Goal: Task Accomplishment & Management: Manage account settings

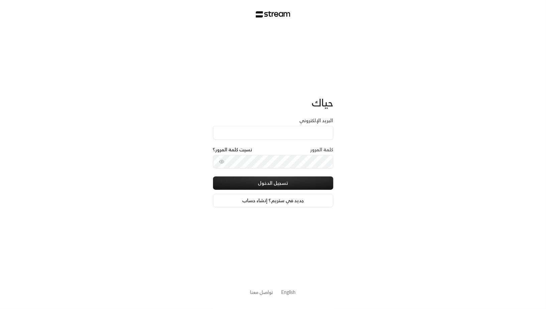
type input "[EMAIL_ADDRESS][DOMAIN_NAME]"
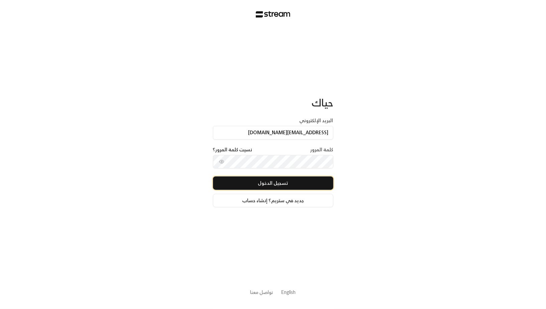
click at [325, 176] on button "تسجيل الدخول" at bounding box center [273, 182] width 120 height 13
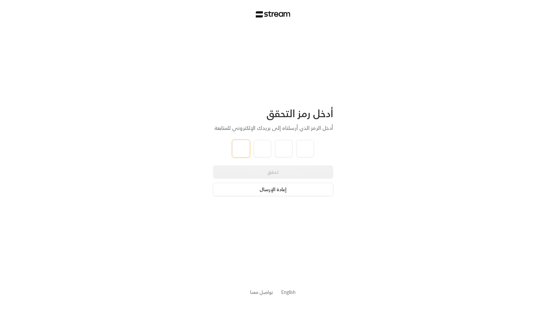
type input "7"
type input "5"
type input "6"
type input "1"
click at [334, 152] on div "أدخل رمز التحقق أدخل الرمز الذي أرسلناه إلى بريدك الإلكتروني للمتابعة تحقق إعاد…" at bounding box center [273, 154] width 546 height 309
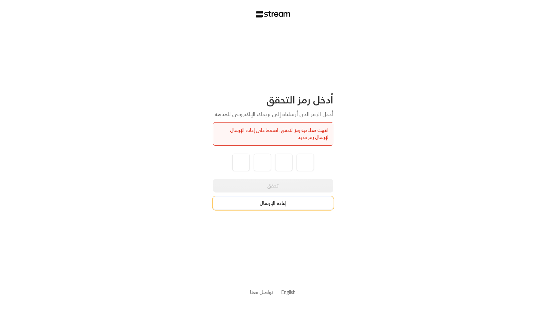
click at [272, 204] on button "إعادة الإرسال" at bounding box center [273, 202] width 120 height 13
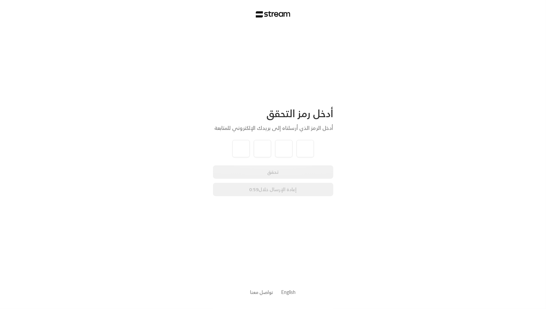
click at [258, 189] on div "تحقق إعادة الإرسال خلال 0:59" at bounding box center [273, 180] width 120 height 31
click at [243, 146] on input "tel" at bounding box center [241, 148] width 17 height 17
type input "2"
type input "1"
type input "0"
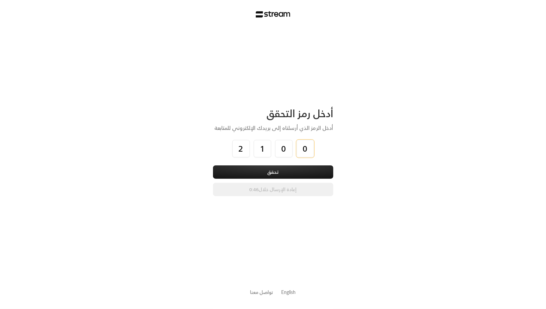
type input "0"
click at [256, 164] on div "أدخل رمز التحقق أدخل الرمز الذي أرسلناه إلى بريدك الإلكتروني للمتابعة 2 1 0 0 ت…" at bounding box center [273, 151] width 120 height 89
click at [258, 172] on button "تحقق" at bounding box center [273, 171] width 120 height 13
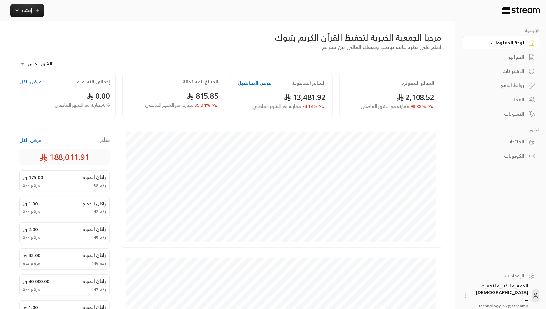
scroll to position [153, 0]
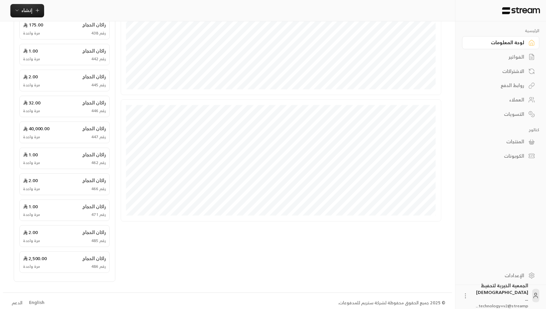
click at [503, 275] on div "الإعدادات" at bounding box center [498, 275] width 54 height 7
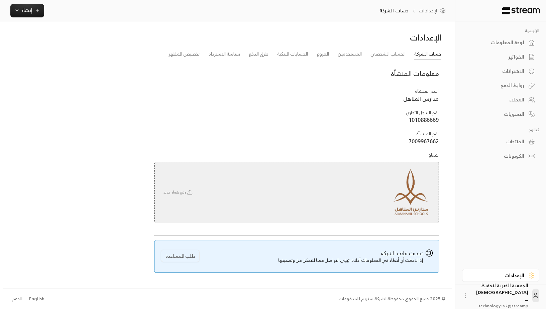
click at [38, 298] on div "English" at bounding box center [36, 298] width 15 height 7
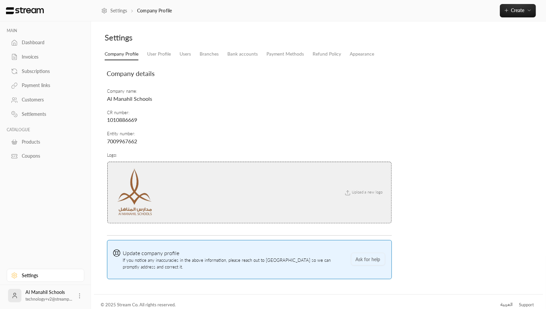
click at [37, 53] on link "Invoices" at bounding box center [46, 57] width 78 height 13
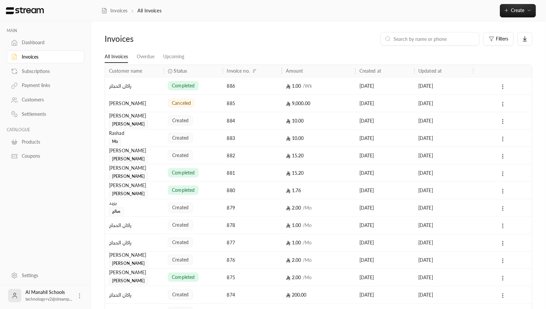
click at [187, 88] on span "completed" at bounding box center [183, 85] width 23 height 7
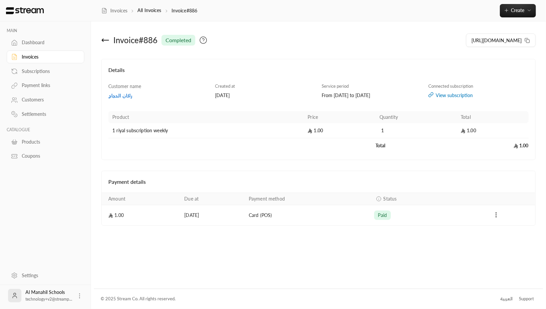
click at [103, 39] on icon at bounding box center [105, 40] width 8 height 8
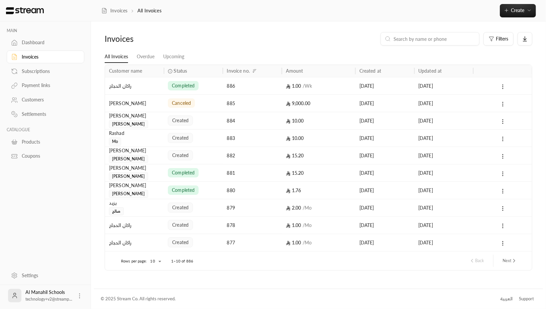
click at [170, 71] on icon at bounding box center [170, 71] width 5 height 5
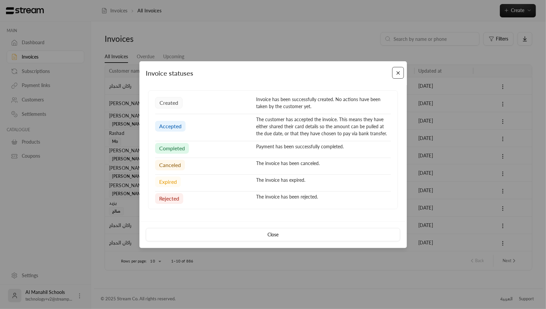
click at [398, 74] on button "Close" at bounding box center [398, 73] width 12 height 12
